Goal: Transaction & Acquisition: Download file/media

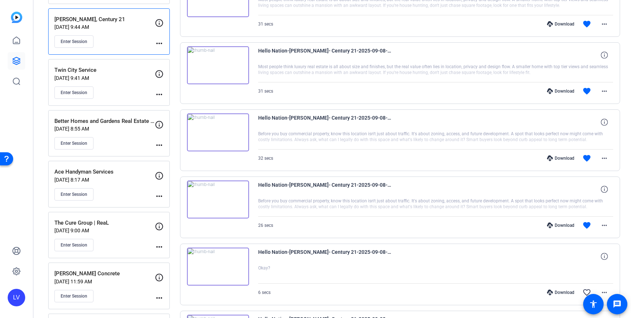
scroll to position [459, 0]
click at [611, 227] on span at bounding box center [604, 226] width 18 height 18
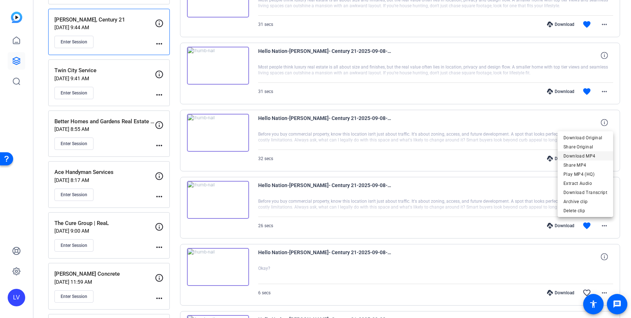
click at [584, 159] on span "Download MP4" at bounding box center [585, 156] width 44 height 9
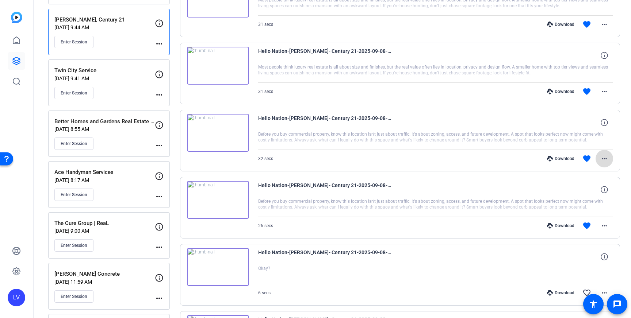
click at [606, 160] on mat-icon "more_horiz" at bounding box center [604, 158] width 9 height 9
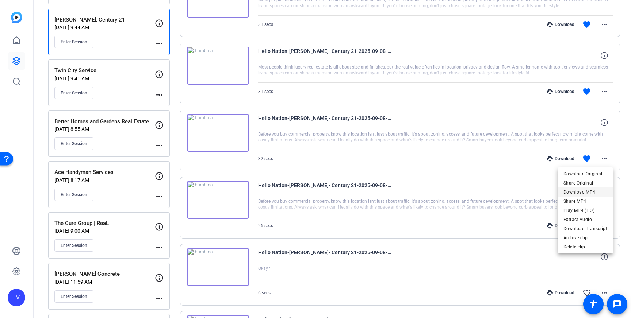
click at [598, 190] on span "Download MP4" at bounding box center [585, 192] width 44 height 9
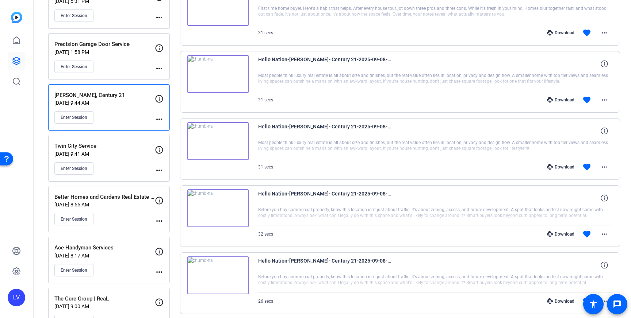
scroll to position [388, 0]
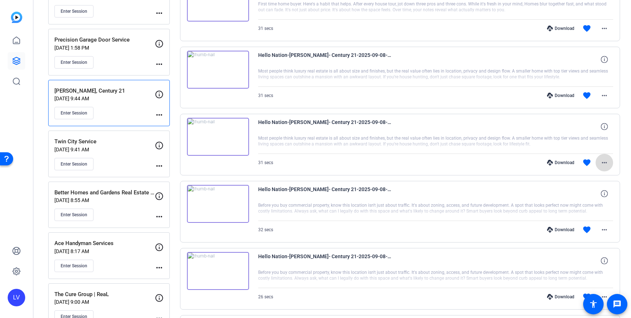
click at [608, 161] on mat-icon "more_horiz" at bounding box center [604, 162] width 9 height 9
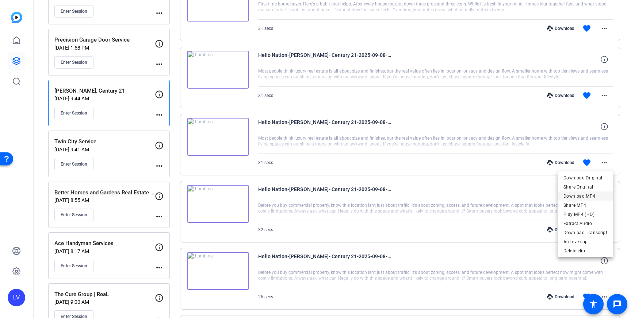
click at [593, 195] on span "Download MP4" at bounding box center [585, 196] width 44 height 9
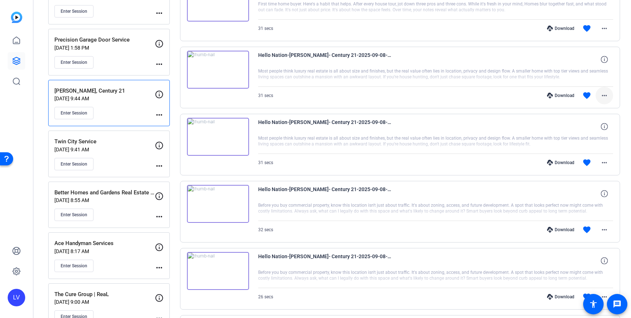
click at [603, 95] on mat-icon "more_horiz" at bounding box center [604, 95] width 9 height 9
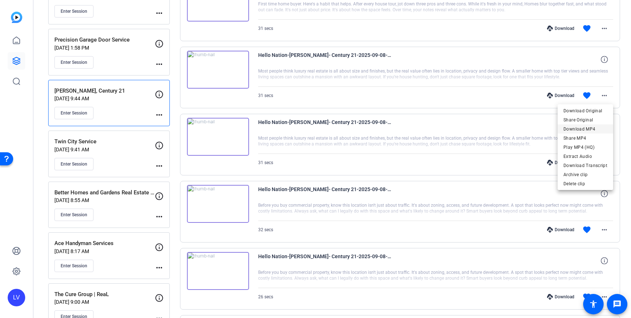
click at [600, 130] on span "Download MP4" at bounding box center [585, 129] width 44 height 9
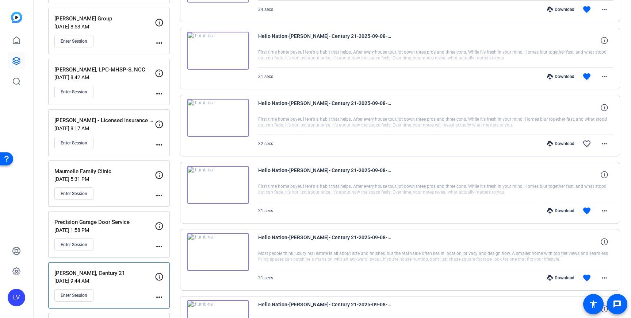
scroll to position [206, 0]
click at [609, 210] on span at bounding box center [604, 210] width 18 height 18
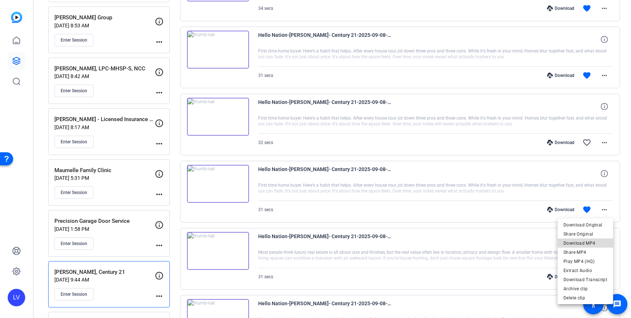
click at [597, 242] on span "Download MP4" at bounding box center [585, 243] width 44 height 9
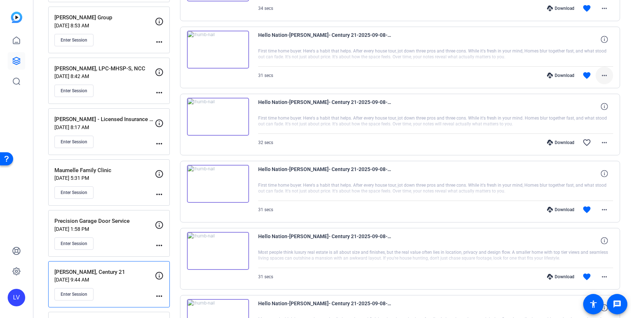
click at [611, 77] on span at bounding box center [604, 76] width 18 height 18
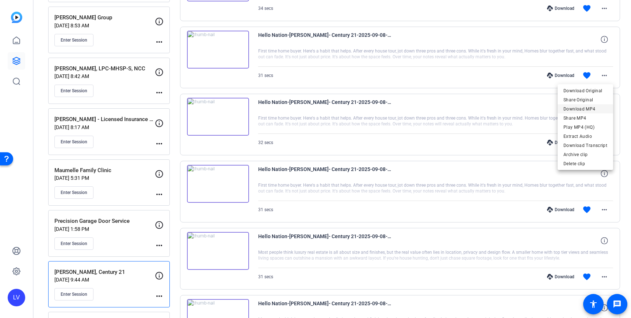
click at [601, 109] on span "Download MP4" at bounding box center [585, 109] width 44 height 9
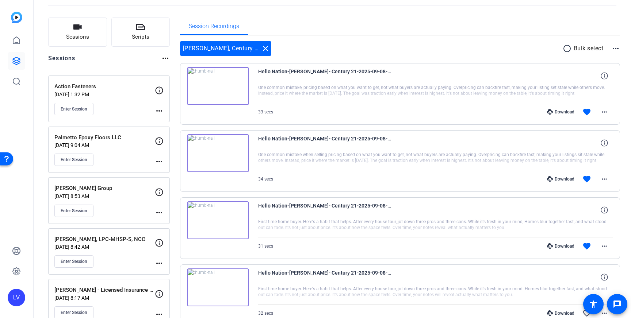
scroll to position [33, 0]
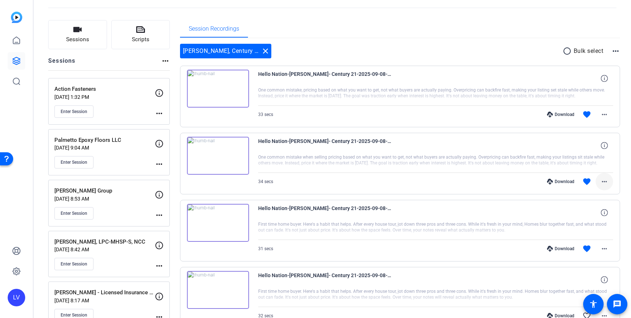
click at [605, 179] on mat-icon "more_horiz" at bounding box center [604, 181] width 9 height 9
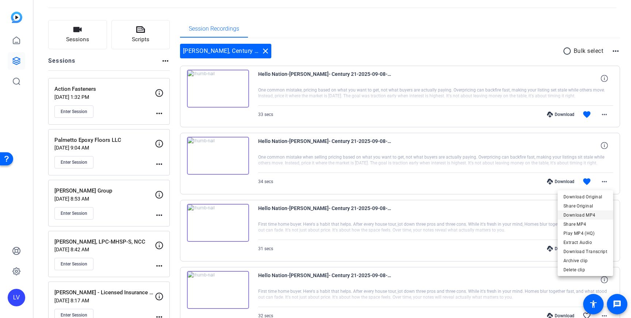
click at [587, 215] on span "Download MP4" at bounding box center [585, 215] width 44 height 9
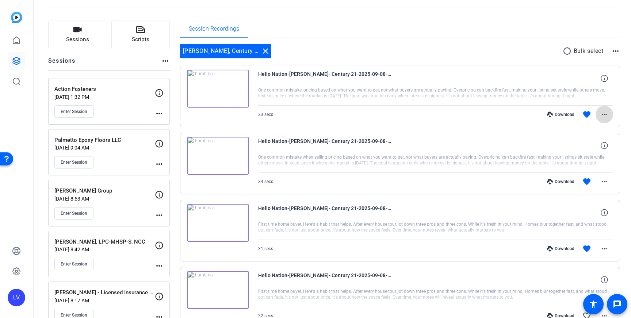
scroll to position [34, 0]
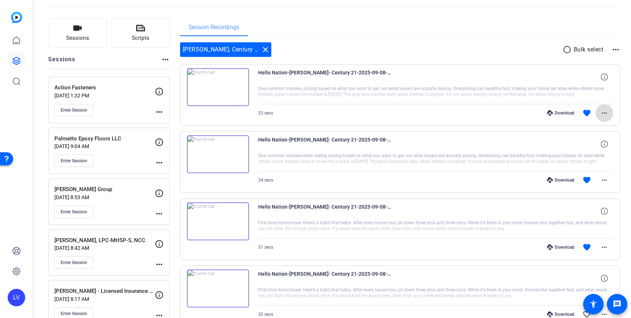
click at [607, 112] on mat-icon "more_horiz" at bounding box center [604, 113] width 9 height 9
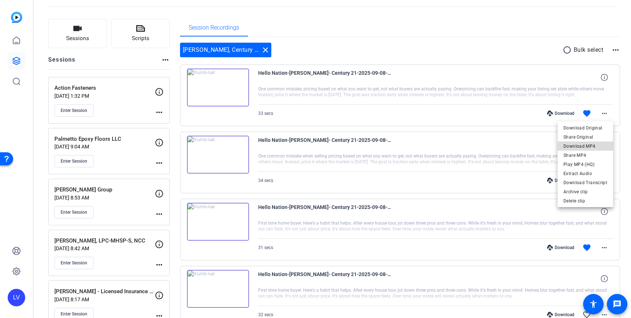
click at [595, 147] on span "Download MP4" at bounding box center [585, 146] width 44 height 9
